Goal: Check status: Check status

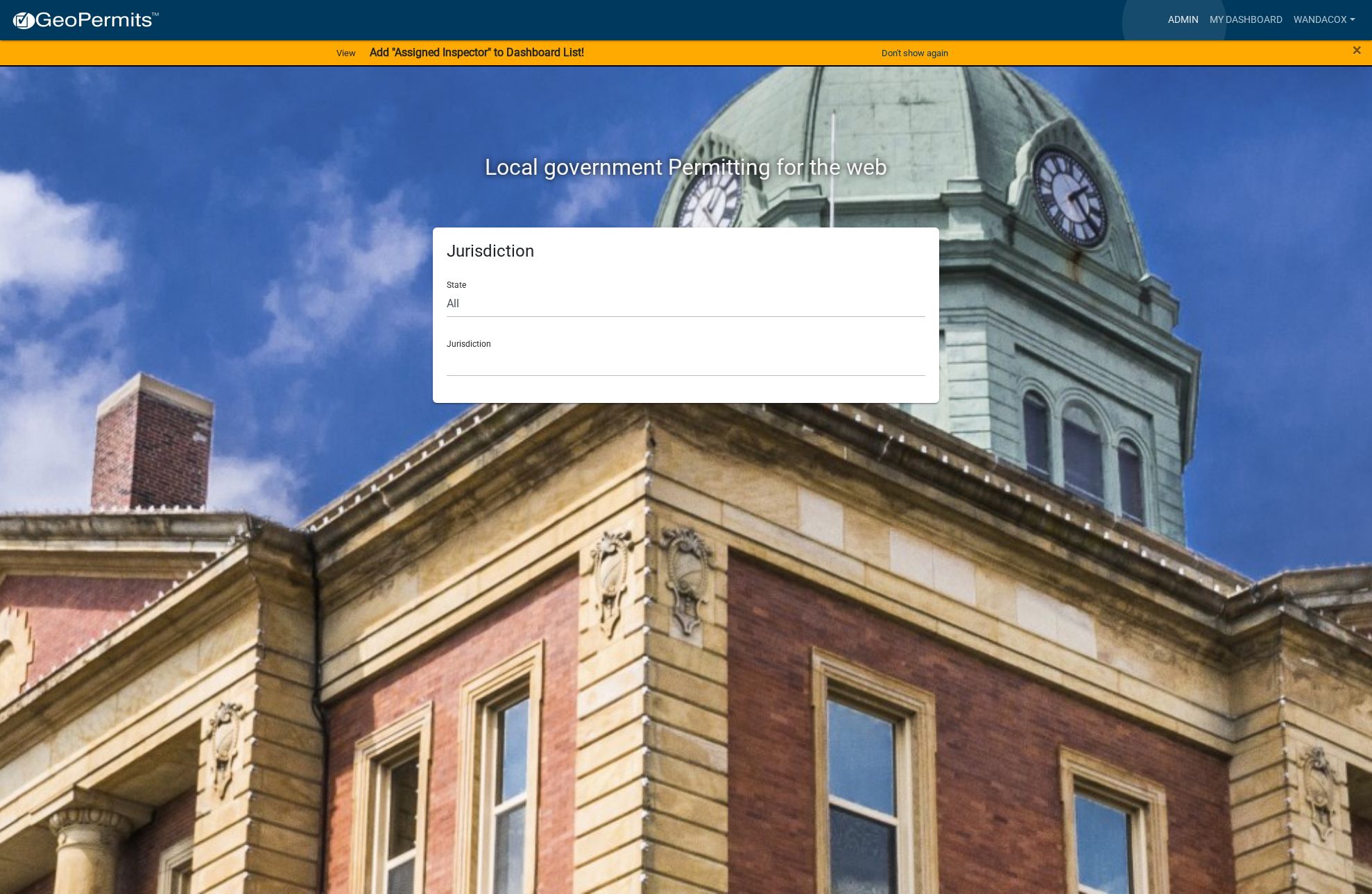
click at [1174, 23] on link "Admin" at bounding box center [1183, 20] width 42 height 26
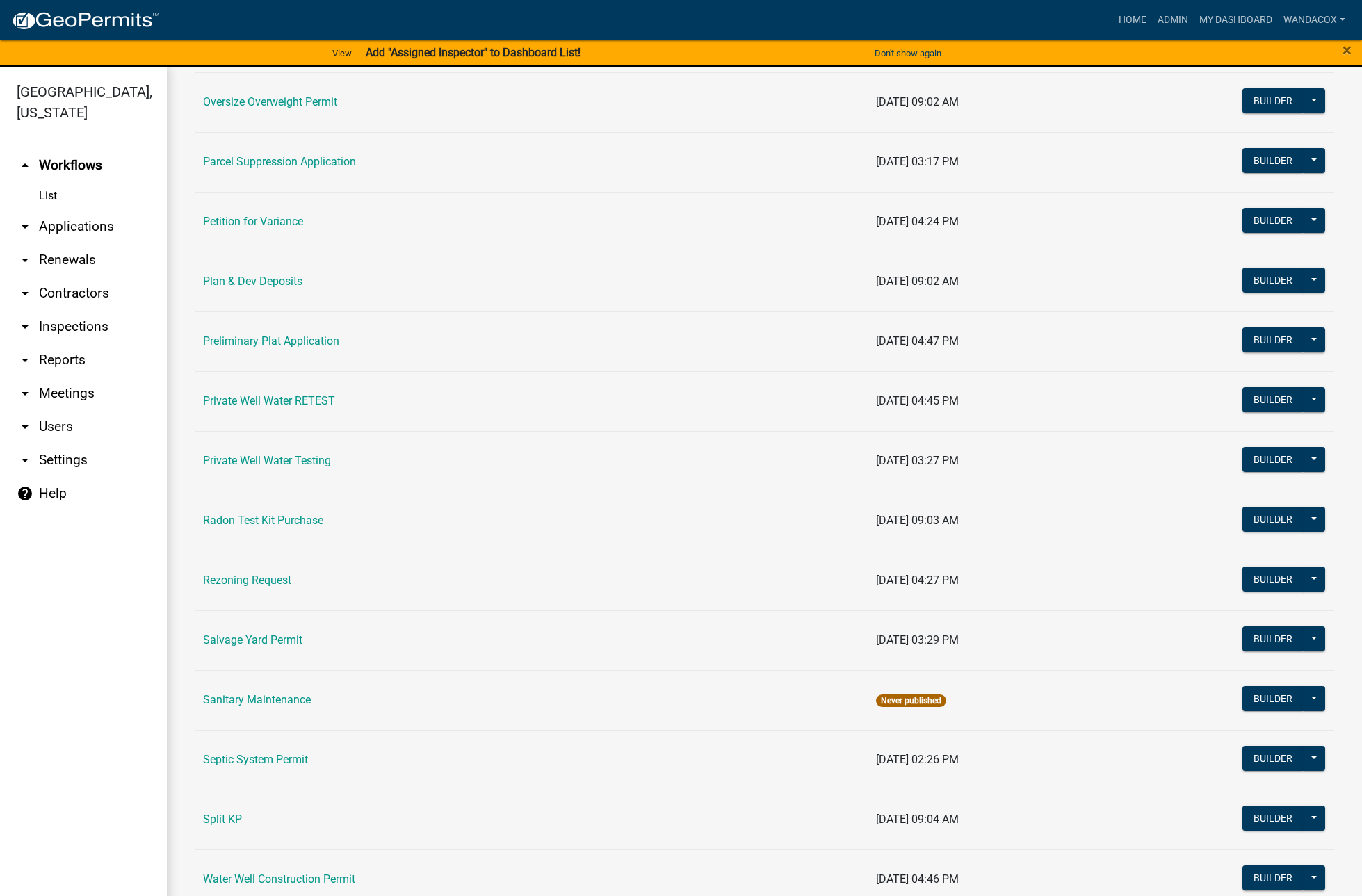
scroll to position [1426, 0]
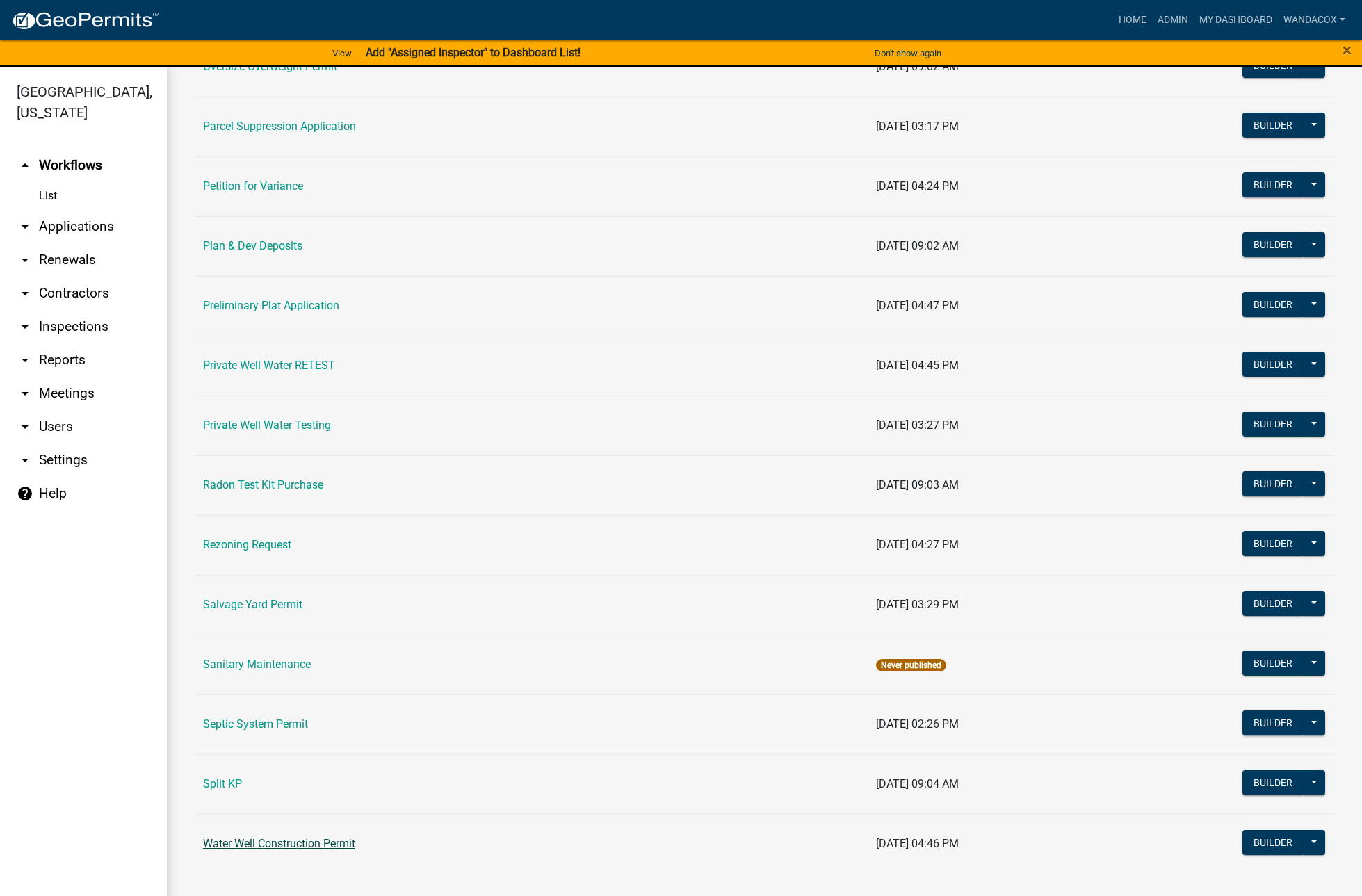
click at [207, 844] on link "Water Well Construction Permit" at bounding box center [279, 844] width 153 height 13
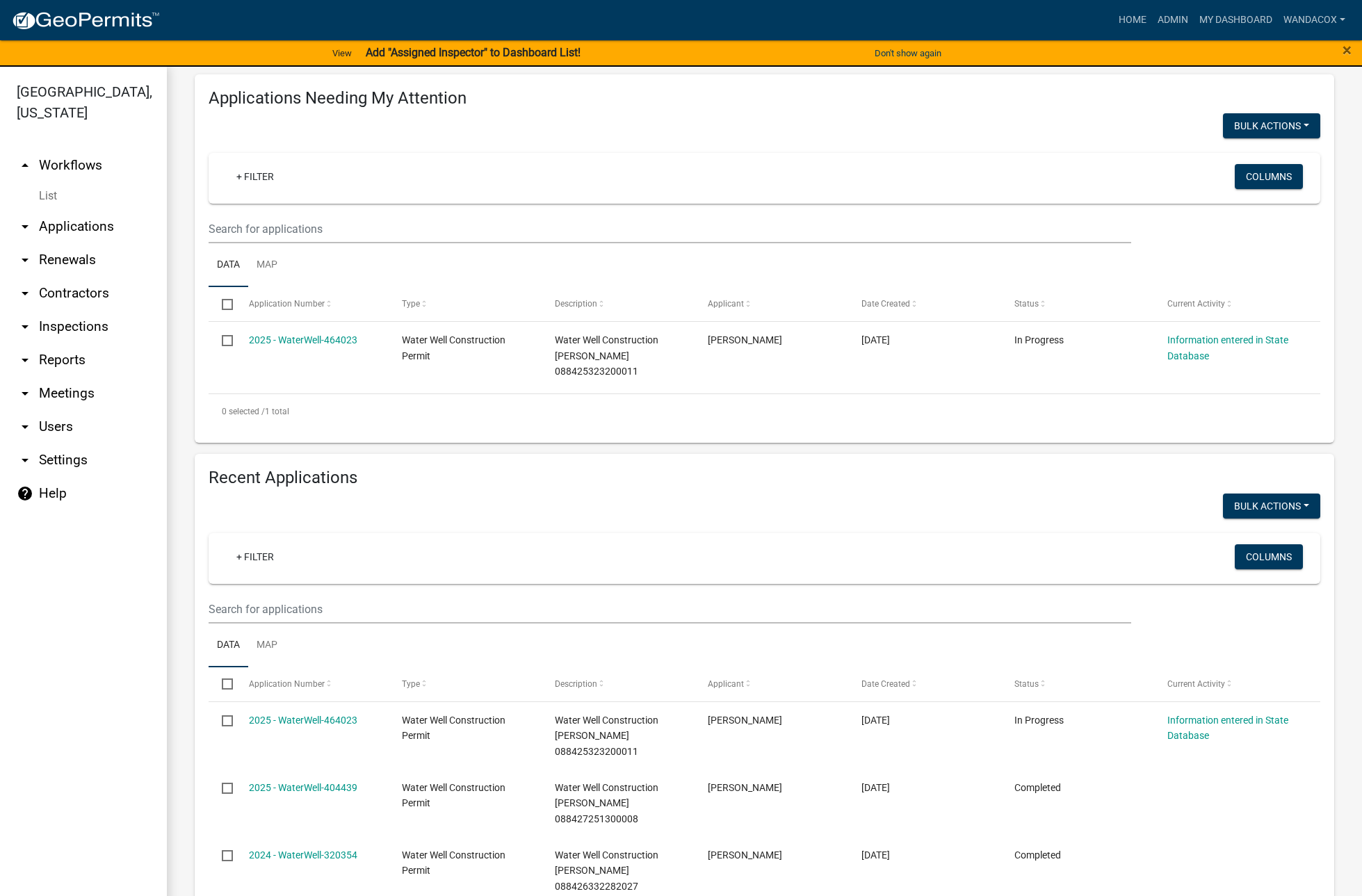
scroll to position [261, 0]
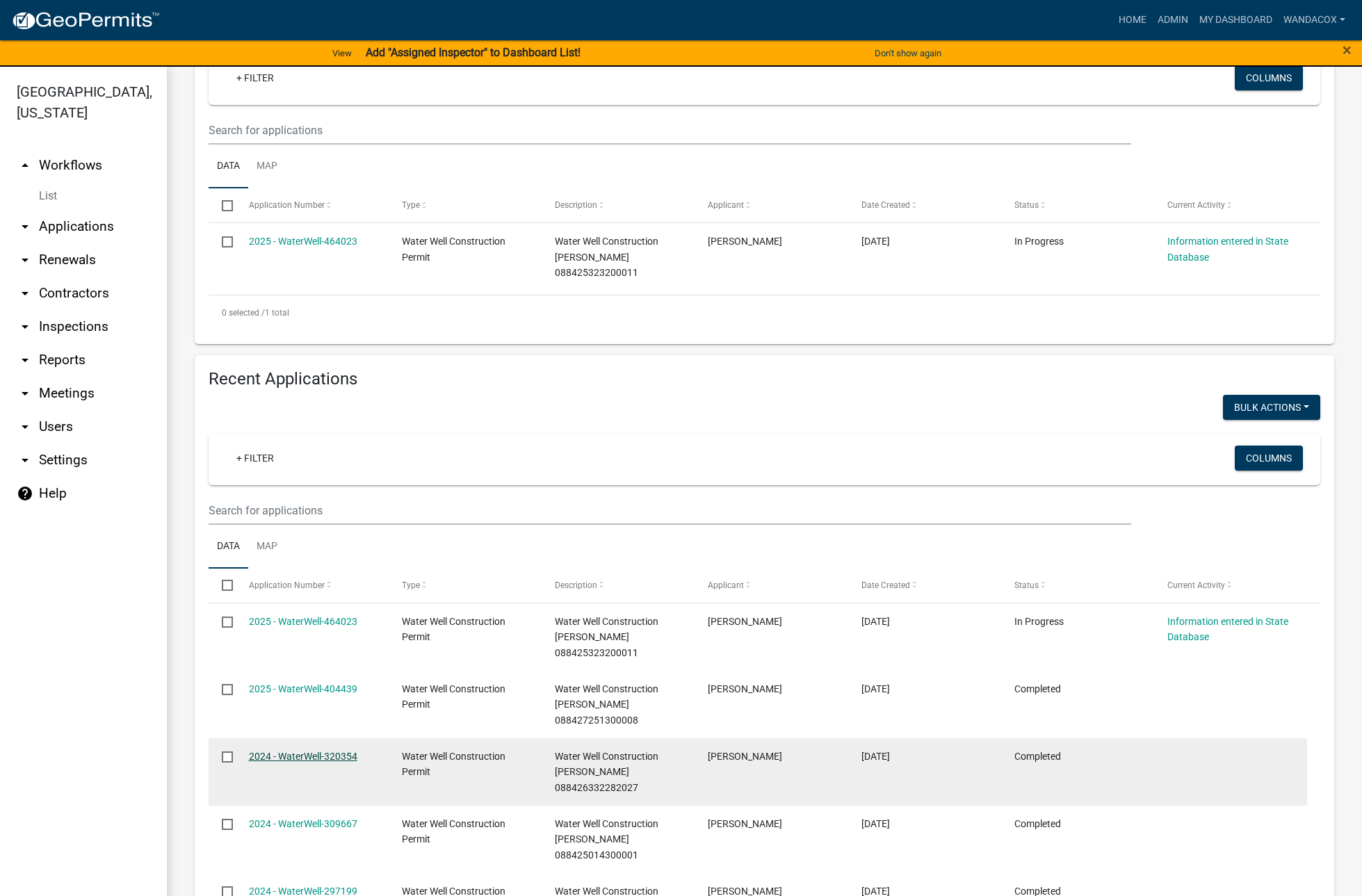
click at [308, 757] on link "2024 - WaterWell-320354" at bounding box center [303, 756] width 108 height 11
